Goal: Communication & Community: Ask a question

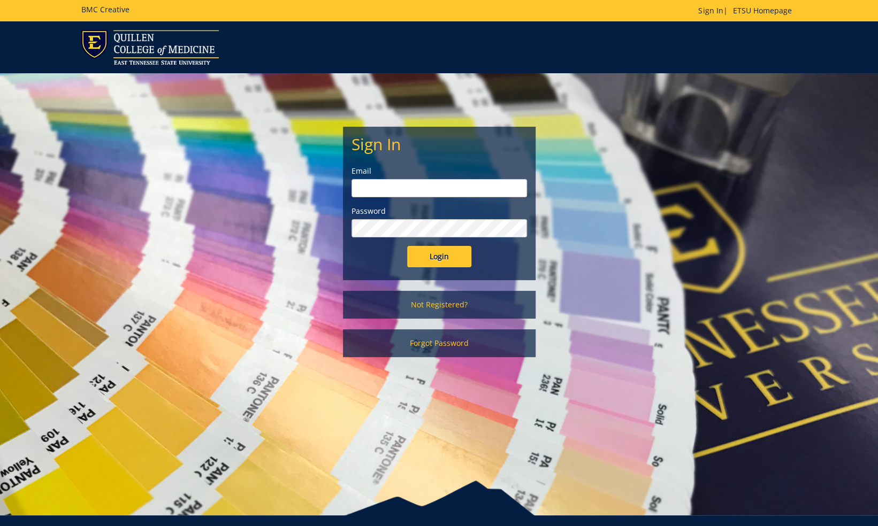
type input "[PERSON_NAME][EMAIL_ADDRESS][DOMAIN_NAME]"
click at [424, 259] on input "Login" at bounding box center [439, 256] width 64 height 21
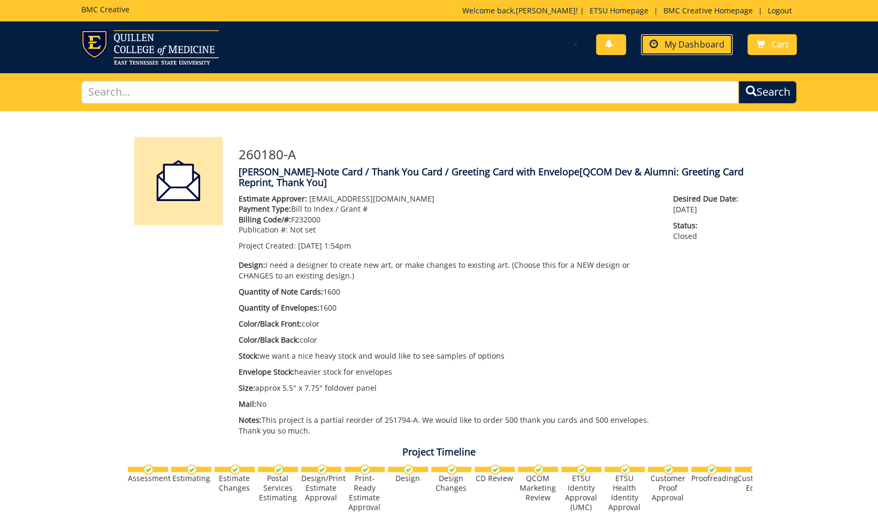
drag, startPoint x: 691, startPoint y: 41, endPoint x: 692, endPoint y: 51, distance: 10.3
click at [691, 41] on span "My Dashboard" at bounding box center [693, 45] width 59 height 12
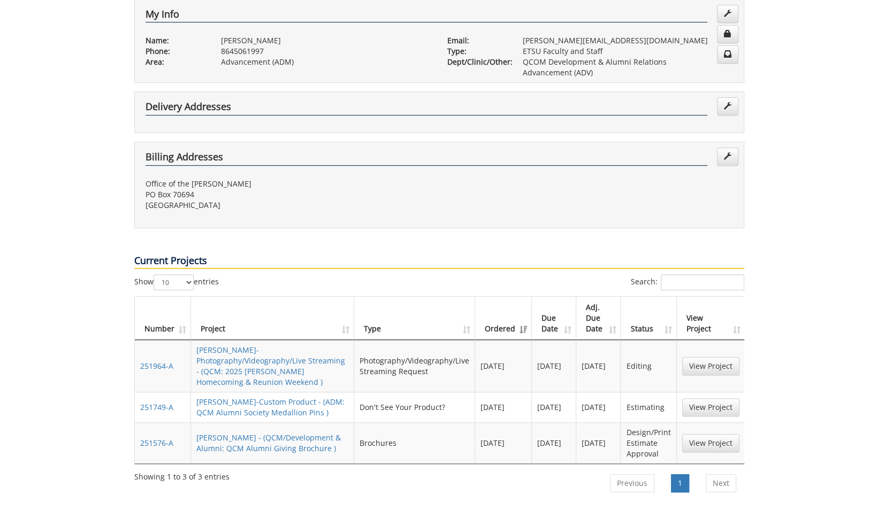
scroll to position [374, 0]
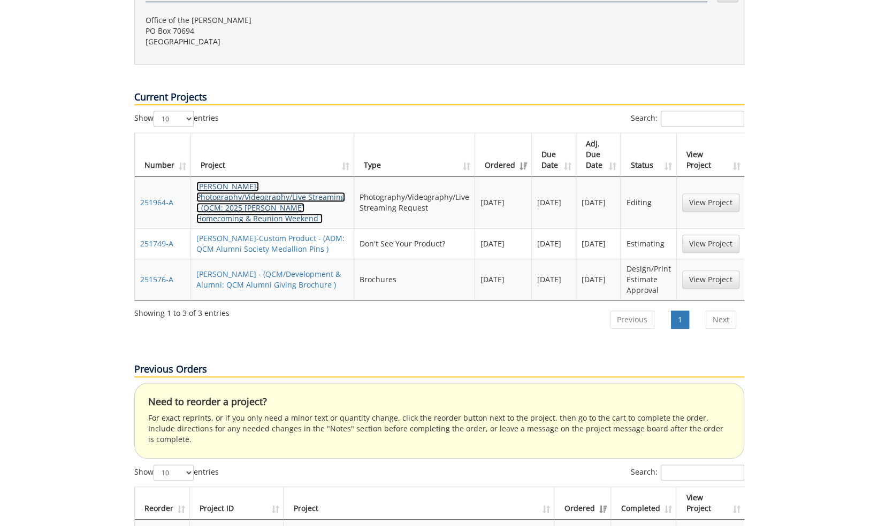
click at [296, 181] on link "KarinVon Kaenel-Photography/Videography/Live Streaming - (QCM: 2025 Quillen Hom…" at bounding box center [270, 202] width 149 height 42
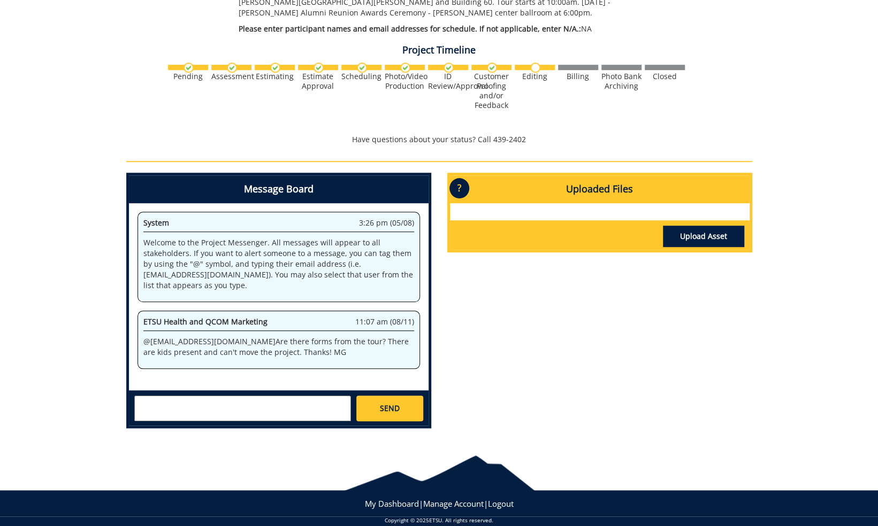
scroll to position [490, 0]
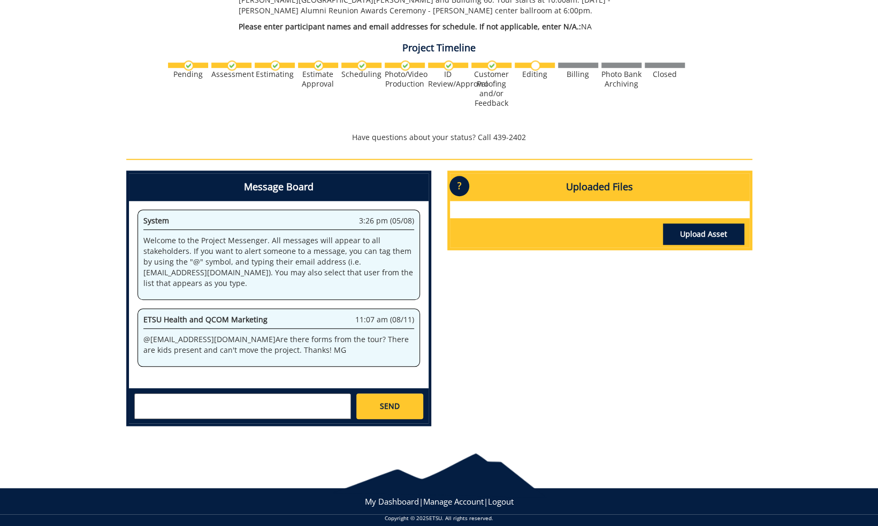
click at [217, 394] on textarea at bounding box center [242, 407] width 217 height 26
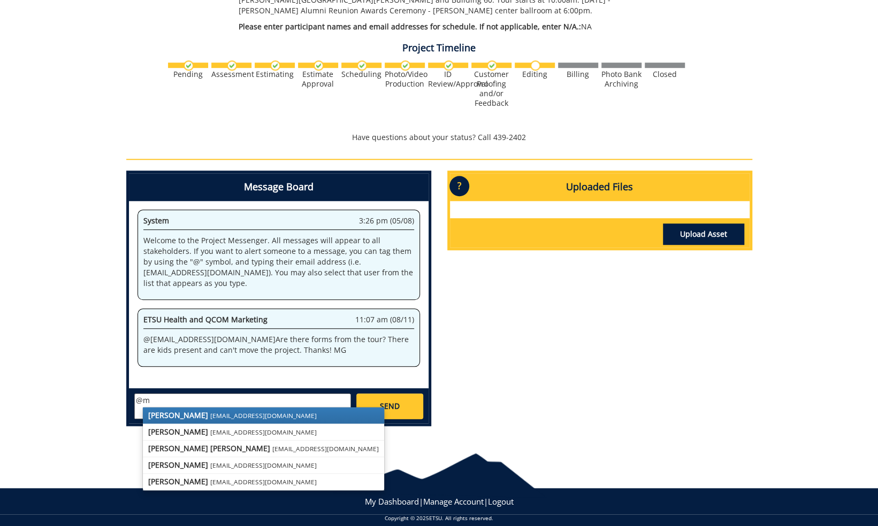
type textarea "@"
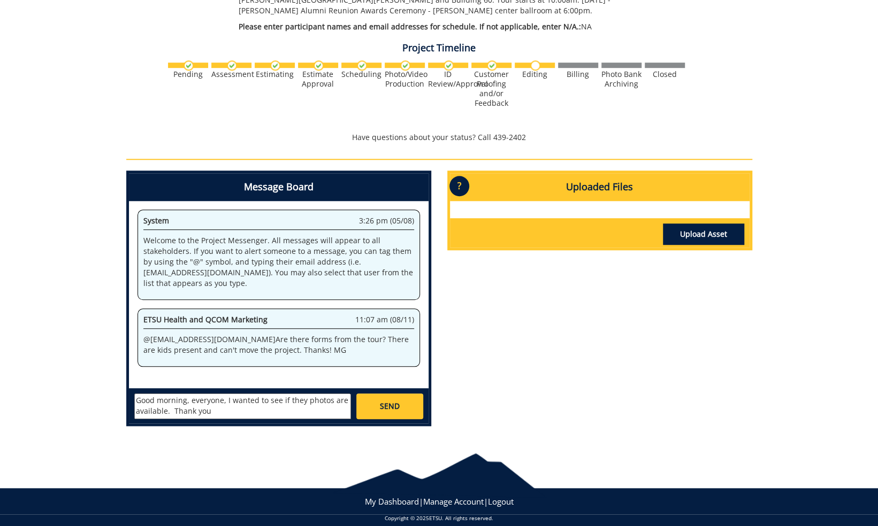
click at [225, 394] on textarea "Good morning, everyone, I wanted to see if they photos are available. Thank you" at bounding box center [242, 407] width 217 height 26
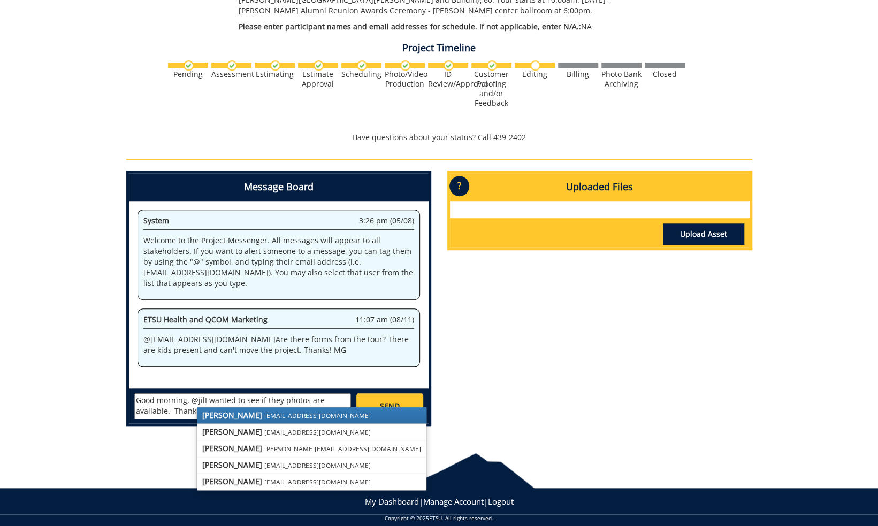
click at [264, 411] on small "[EMAIL_ADDRESS][DOMAIN_NAME]" at bounding box center [317, 415] width 106 height 9
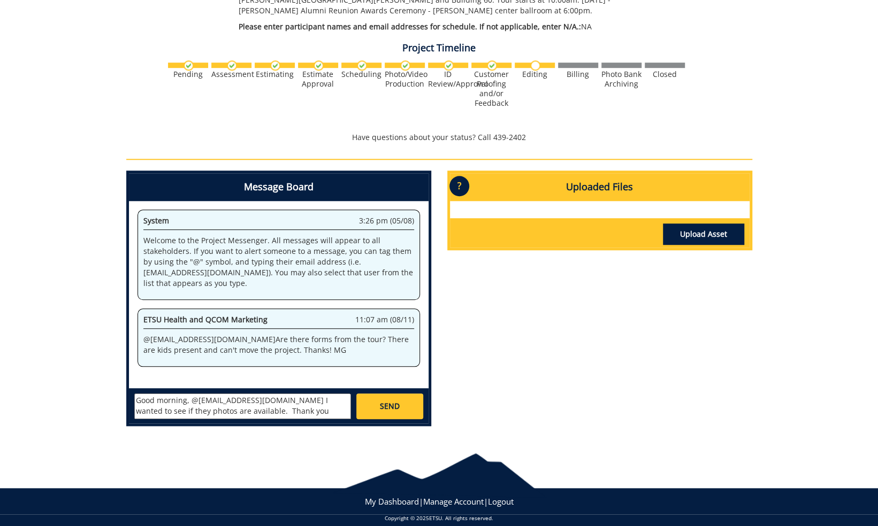
drag, startPoint x: 339, startPoint y: 389, endPoint x: 346, endPoint y: 386, distance: 7.4
click at [339, 394] on textarea "Good morning, @[EMAIL_ADDRESS][DOMAIN_NAME] I wanted to see if they photos are …" at bounding box center [242, 407] width 217 height 26
click at [288, 400] on textarea "Good morning, @[EMAIL_ADDRESS][DOMAIN_NAME] I wanted to see if the photos are a…" at bounding box center [242, 407] width 217 height 26
drag, startPoint x: 212, startPoint y: 398, endPoint x: 264, endPoint y: 401, distance: 52.0
click at [213, 398] on textarea "Good morning, @[EMAIL_ADDRESS][DOMAIN_NAME] I wanted to see if the photos are a…" at bounding box center [242, 407] width 217 height 26
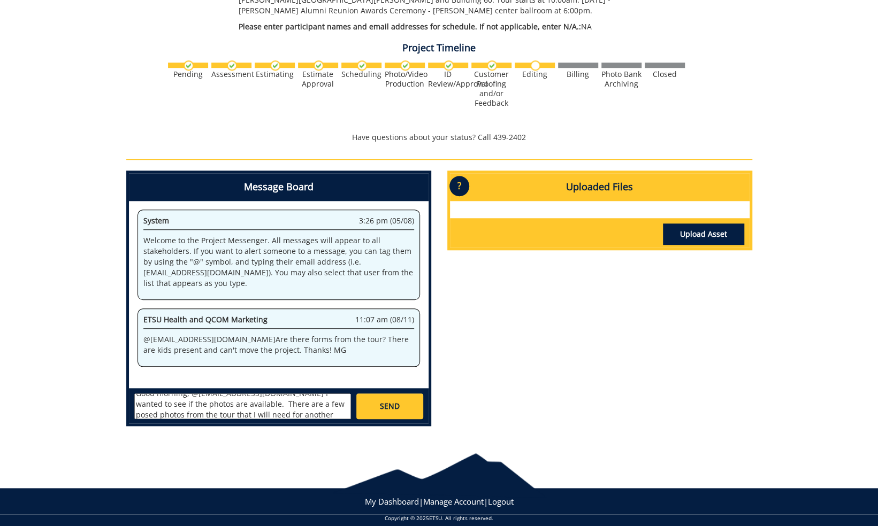
scroll to position [9, 0]
click at [329, 403] on textarea "Good morning, @[EMAIL_ADDRESS][DOMAIN_NAME] I wanted to see if the photos are a…" at bounding box center [242, 407] width 217 height 26
type textarea "Good morning, @[EMAIL_ADDRESS][DOMAIN_NAME] I wanted to see if the photos are a…"
click at [377, 394] on link "SEND" at bounding box center [389, 407] width 66 height 26
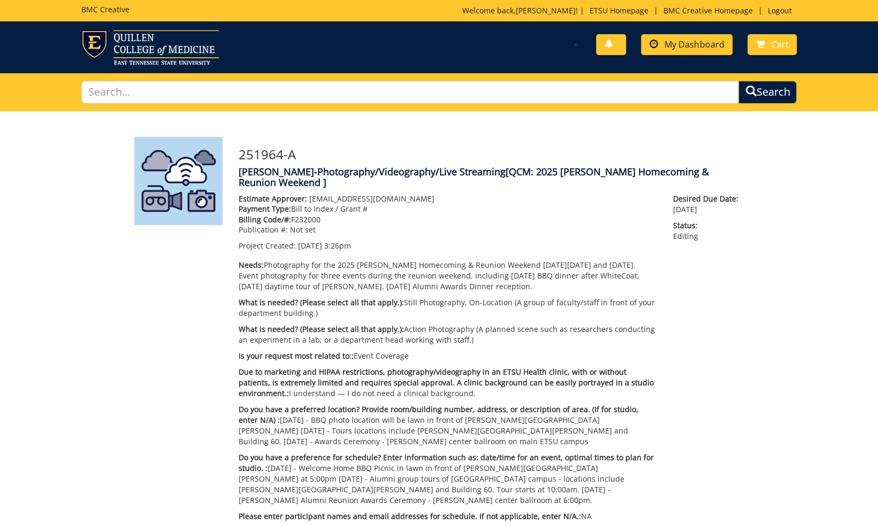
scroll to position [547, 0]
click at [678, 48] on span "My Dashboard" at bounding box center [693, 45] width 59 height 12
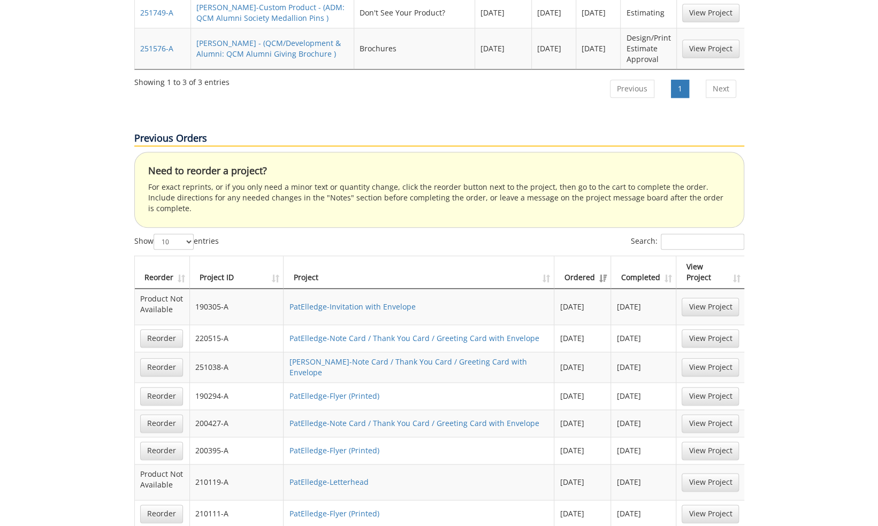
scroll to position [588, 0]
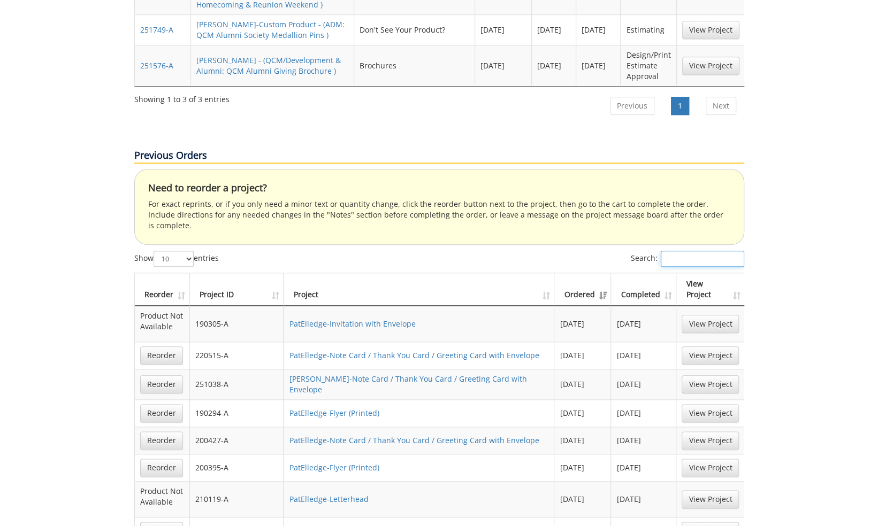
click at [681, 251] on input "Search:" at bounding box center [702, 259] width 83 height 16
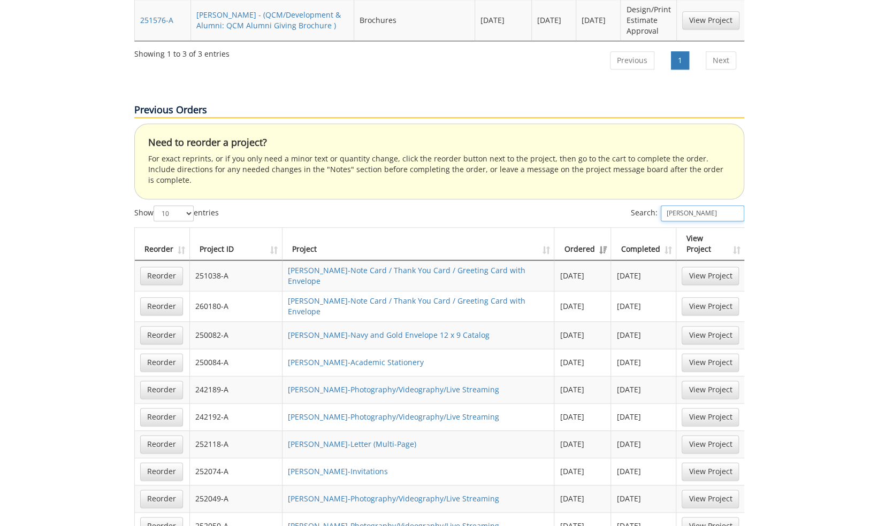
scroll to position [695, 0]
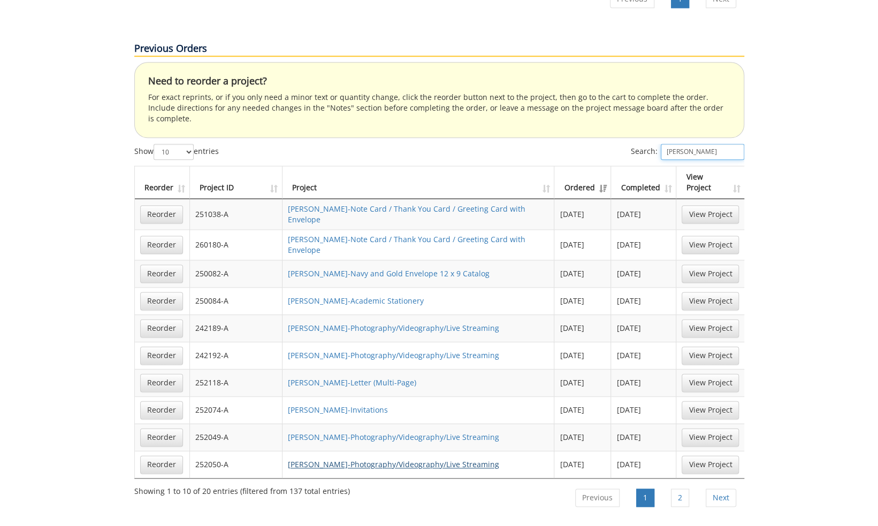
type input "[PERSON_NAME]"
click at [469, 459] on link "[PERSON_NAME]-Photography/Videography/Live Streaming" at bounding box center [393, 464] width 211 height 10
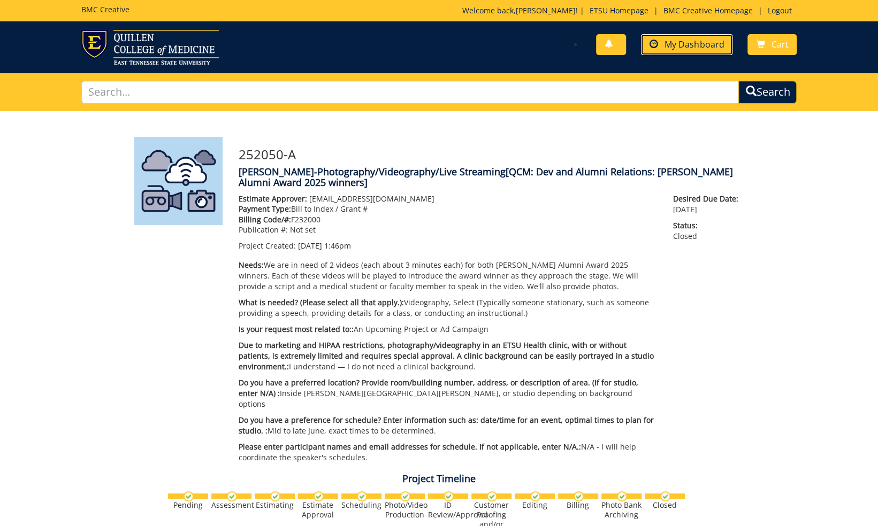
click at [703, 47] on span "My Dashboard" at bounding box center [693, 45] width 59 height 12
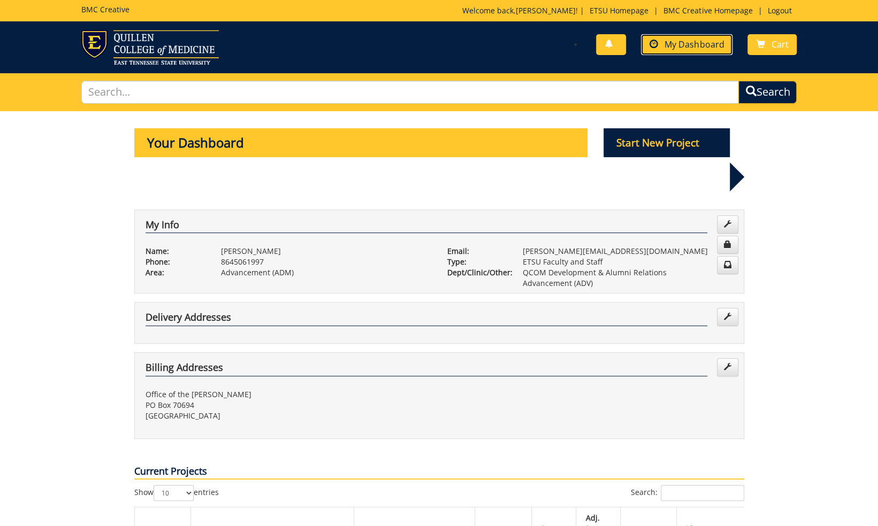
click at [666, 46] on span "My Dashboard" at bounding box center [693, 45] width 59 height 12
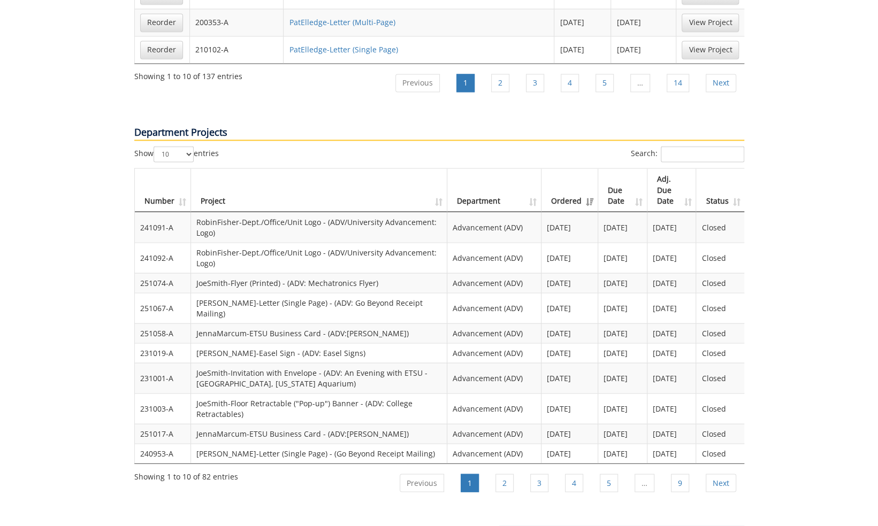
scroll to position [1297, 0]
